Goal: Information Seeking & Learning: Learn about a topic

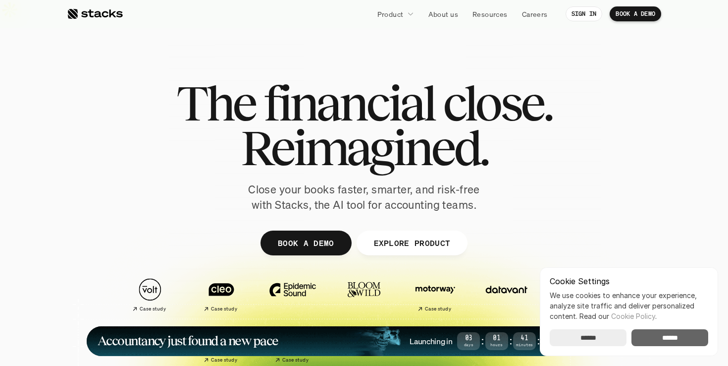
click at [671, 340] on input "******" at bounding box center [670, 337] width 77 height 17
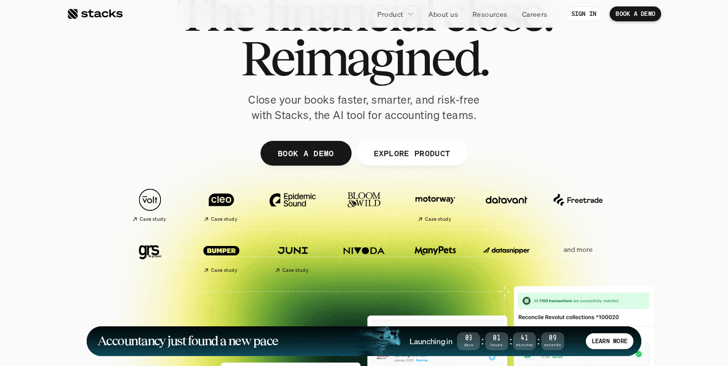
scroll to position [99, 0]
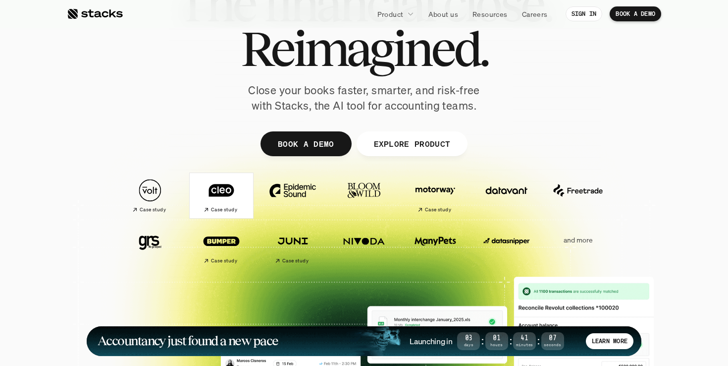
click at [225, 205] on div "Case study" at bounding box center [220, 210] width 34 height 10
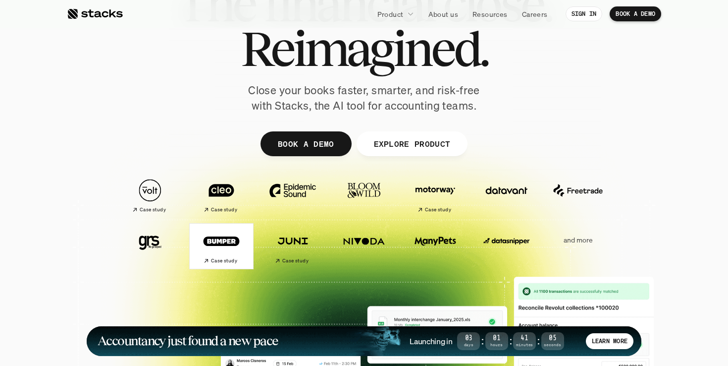
click at [216, 258] on h2 "Case study" at bounding box center [224, 261] width 26 height 6
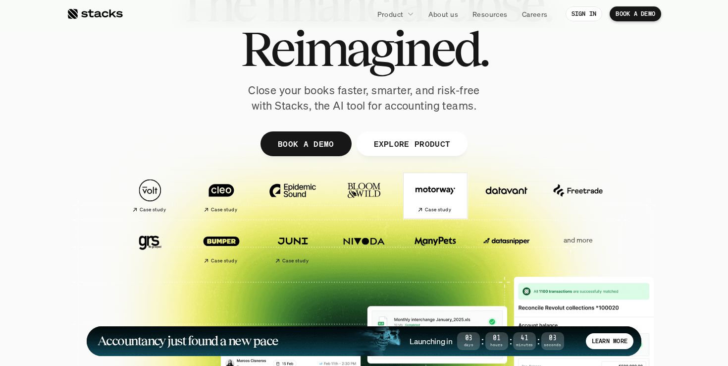
click at [430, 178] on img at bounding box center [435, 190] width 55 height 39
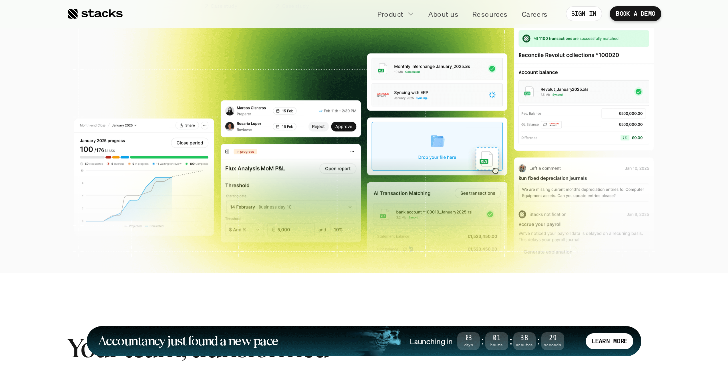
scroll to position [0, 0]
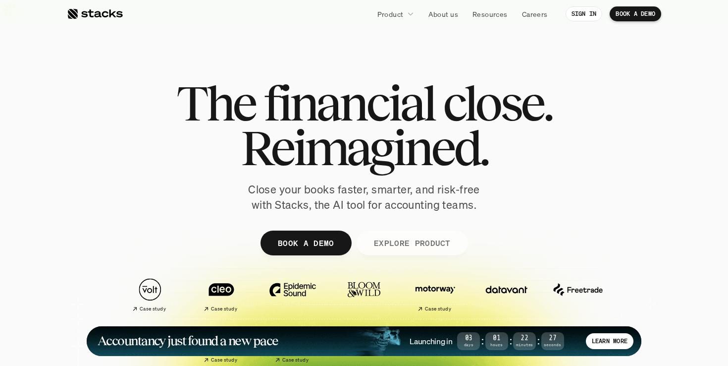
click at [443, 235] on p "EXPLORE PRODUCT" at bounding box center [411, 242] width 77 height 14
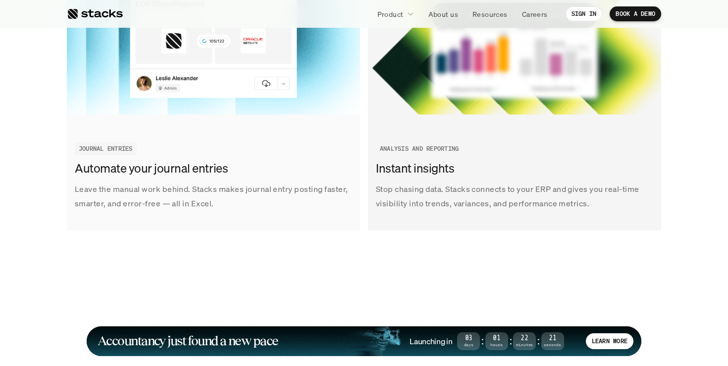
scroll to position [1638, 0]
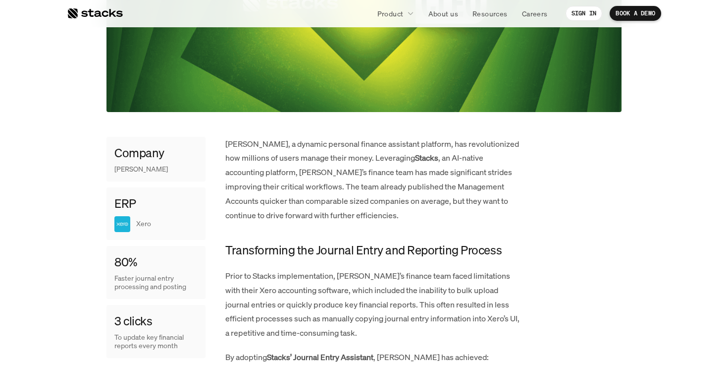
scroll to position [445, 0]
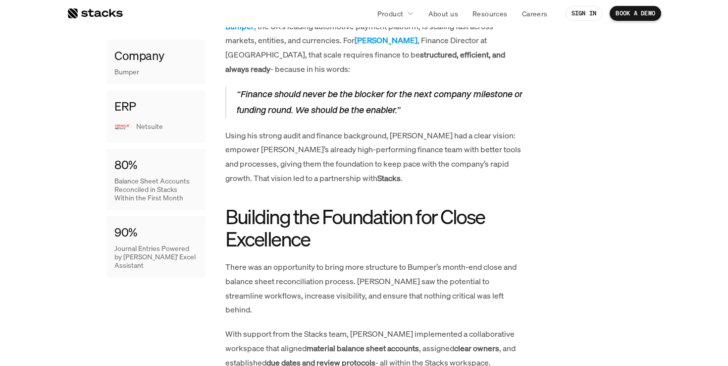
scroll to position [509, 0]
click at [287, 211] on h2 "Building the Foundation for Close Excellence" at bounding box center [373, 227] width 297 height 45
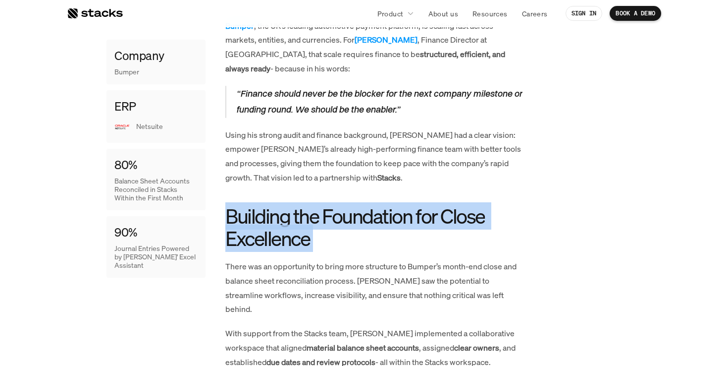
click at [287, 211] on h2 "Building the Foundation for Close Excellence" at bounding box center [373, 227] width 297 height 45
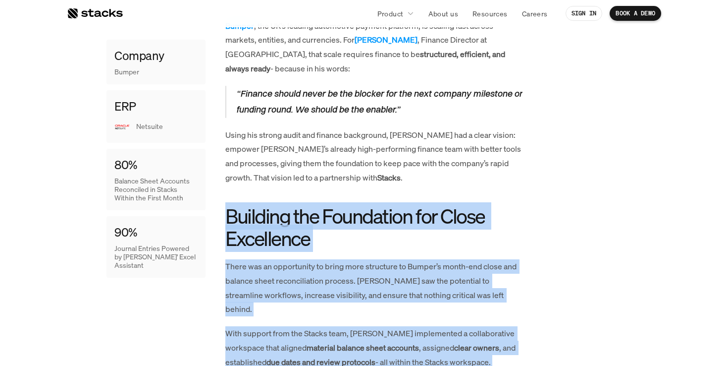
drag, startPoint x: 287, startPoint y: 211, endPoint x: 351, endPoint y: 342, distance: 145.8
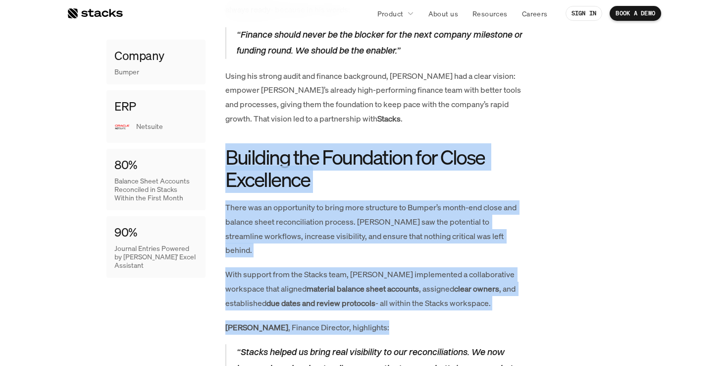
scroll to position [569, 0]
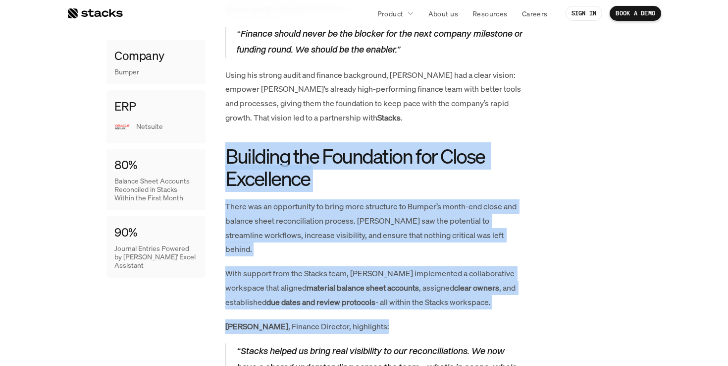
click at [231, 320] on strong "[PERSON_NAME]" at bounding box center [256, 325] width 63 height 11
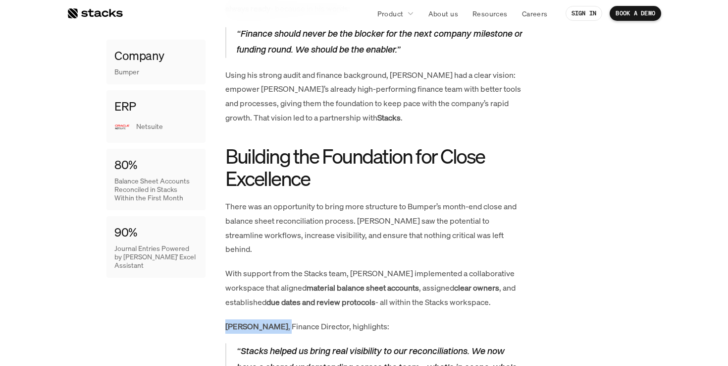
drag, startPoint x: 231, startPoint y: 293, endPoint x: 251, endPoint y: 293, distance: 19.8
click at [251, 319] on p "[PERSON_NAME] , Finance Director, highlights:" at bounding box center [373, 326] width 297 height 14
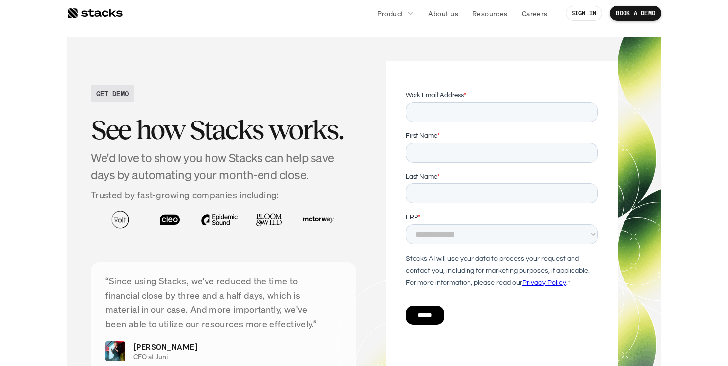
scroll to position [2322, 0]
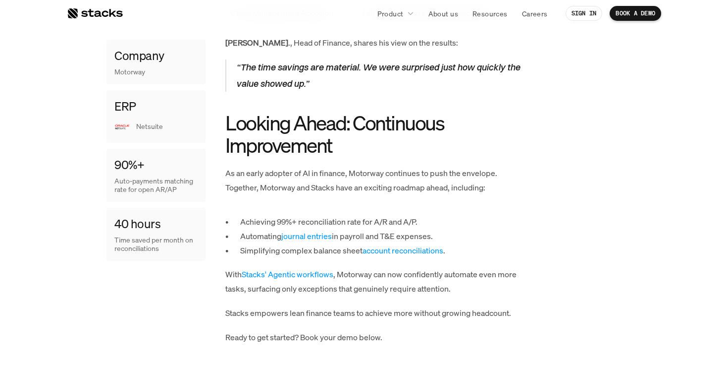
scroll to position [1252, 0]
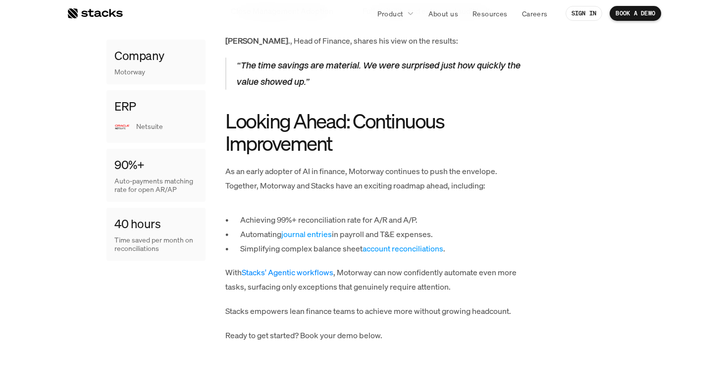
click at [311, 266] on link "Stacks' Agentic workflows" at bounding box center [288, 271] width 92 height 11
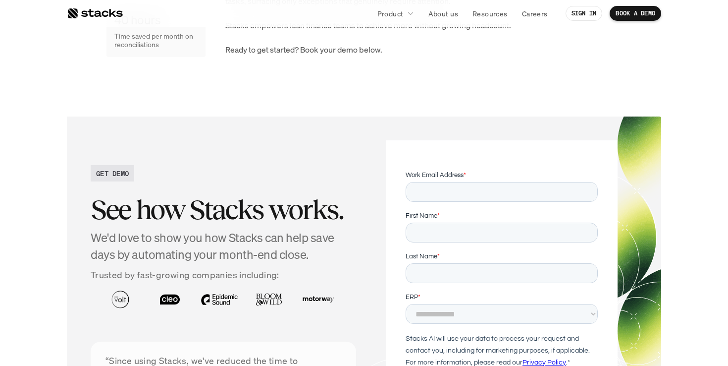
scroll to position [1549, 0]
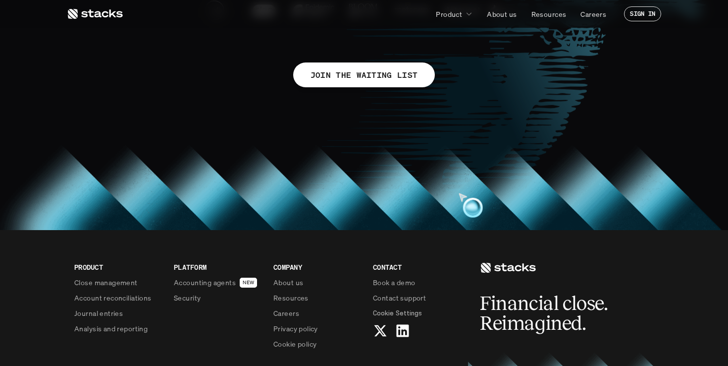
scroll to position [734, 0]
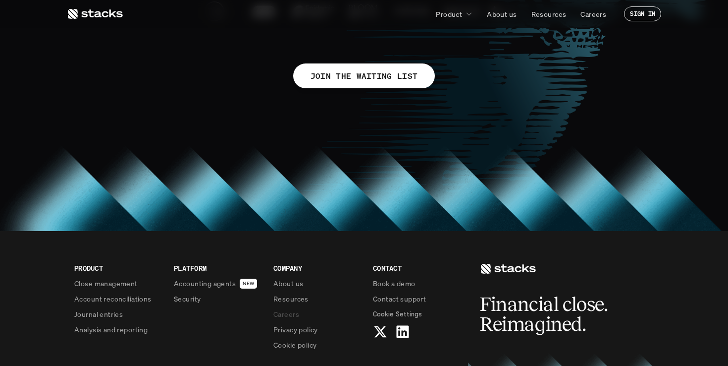
click at [281, 309] on p "Careers" at bounding box center [286, 314] width 26 height 10
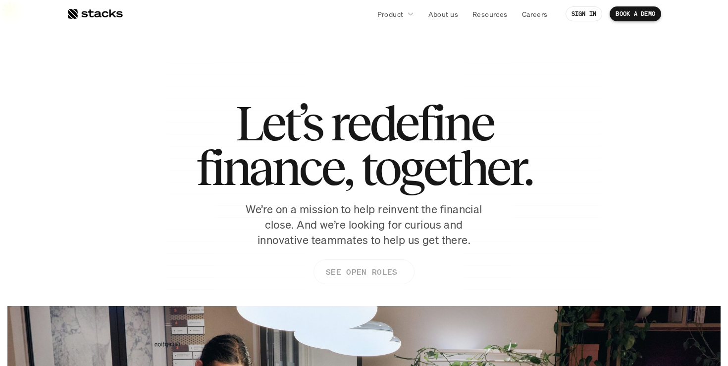
click at [342, 259] on link "SEE OPEN ROLES" at bounding box center [364, 271] width 101 height 25
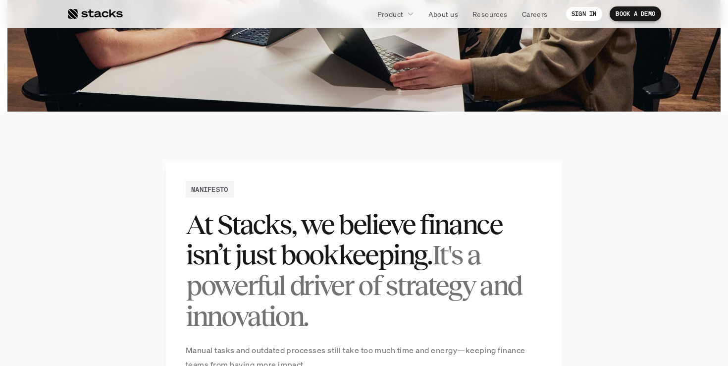
scroll to position [560, 0]
